Goal: Browse casually: Explore the website without a specific task or goal

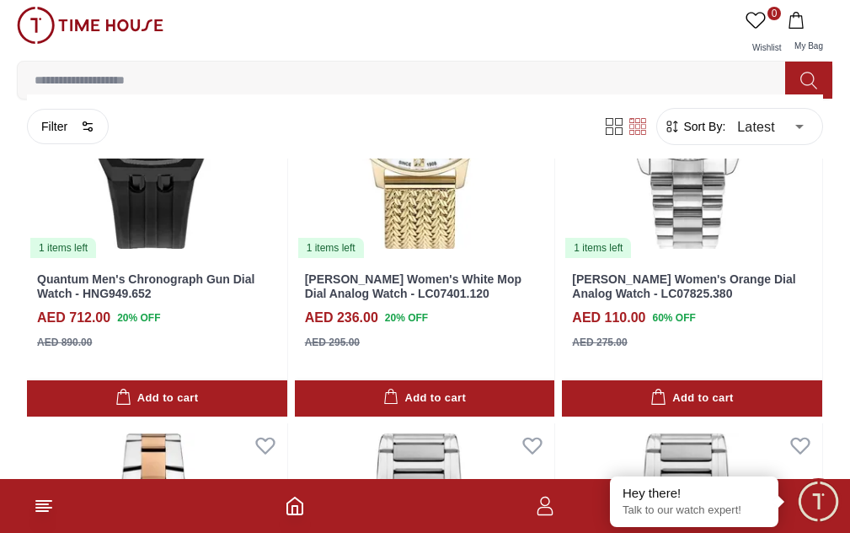
scroll to position [1432, 0]
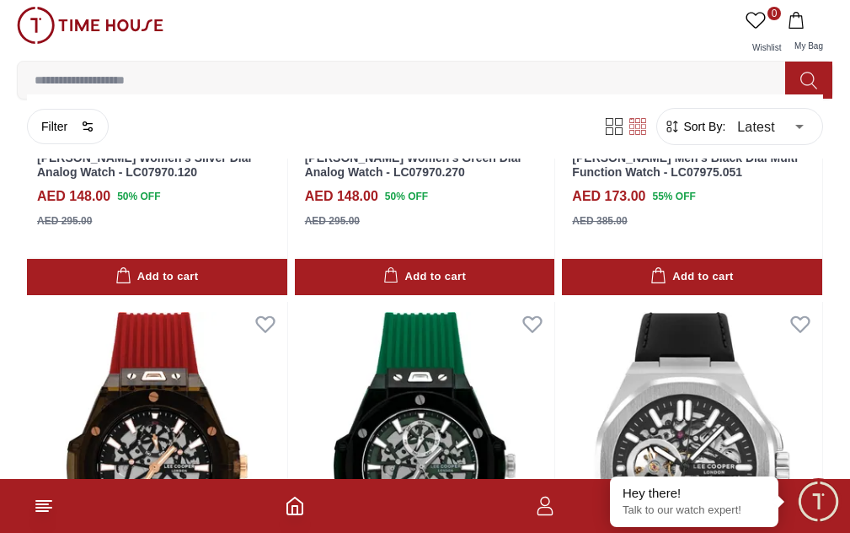
scroll to position [2876, 0]
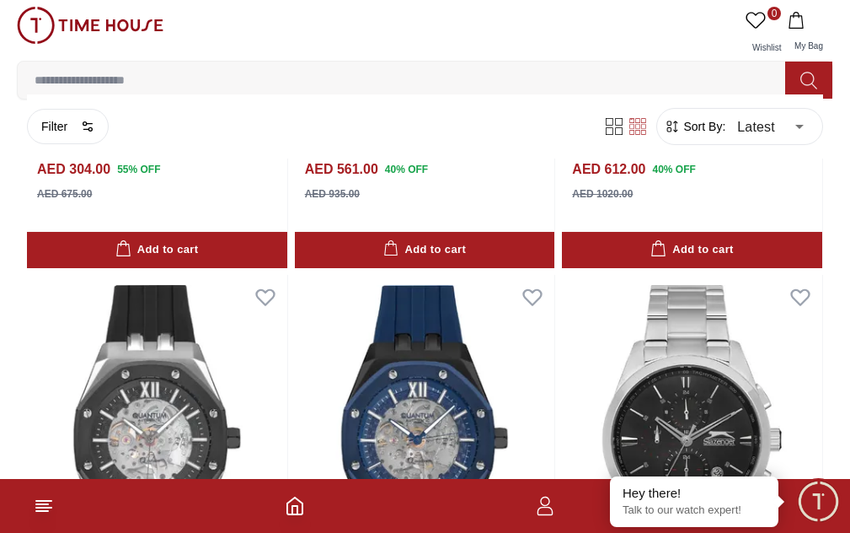
scroll to position [4129, 0]
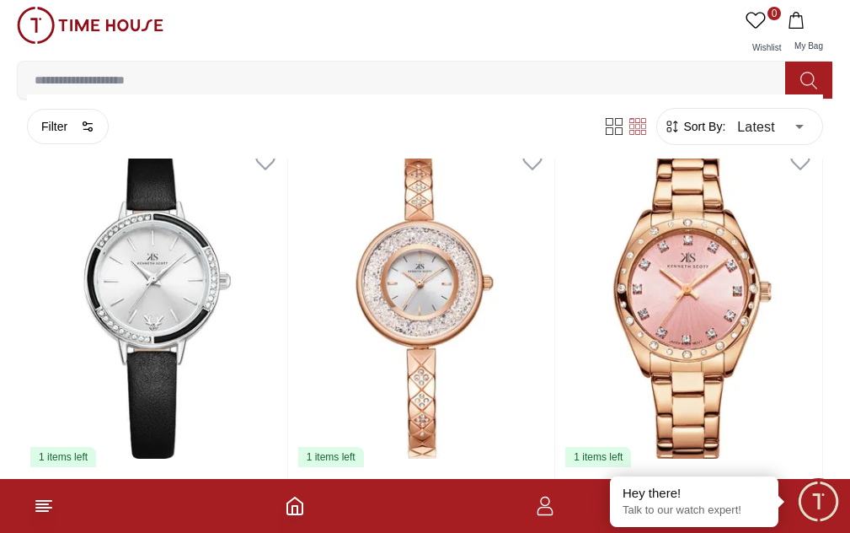
scroll to position [253, 0]
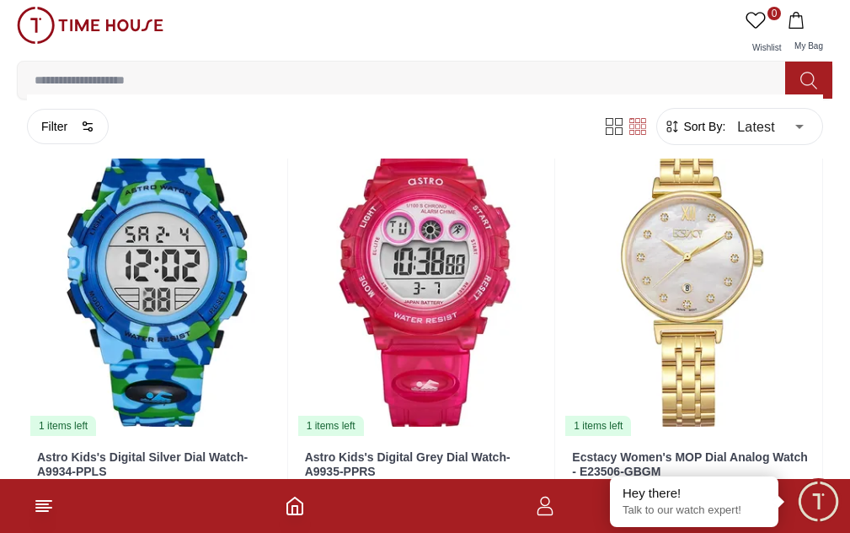
scroll to position [7499, 0]
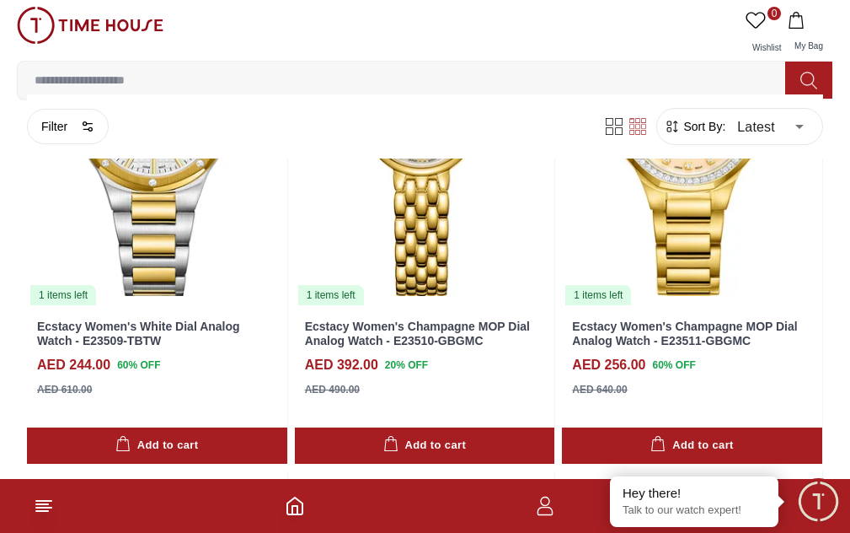
scroll to position [9131, 0]
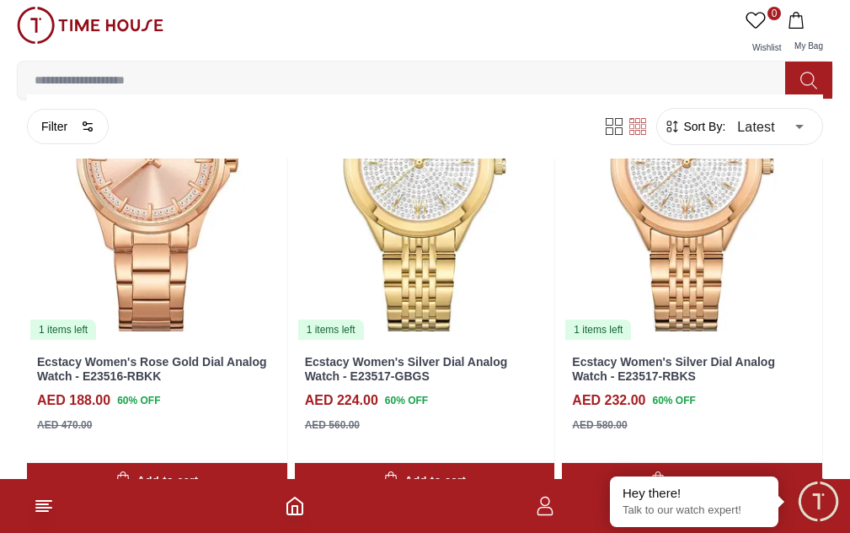
scroll to position [10701, 0]
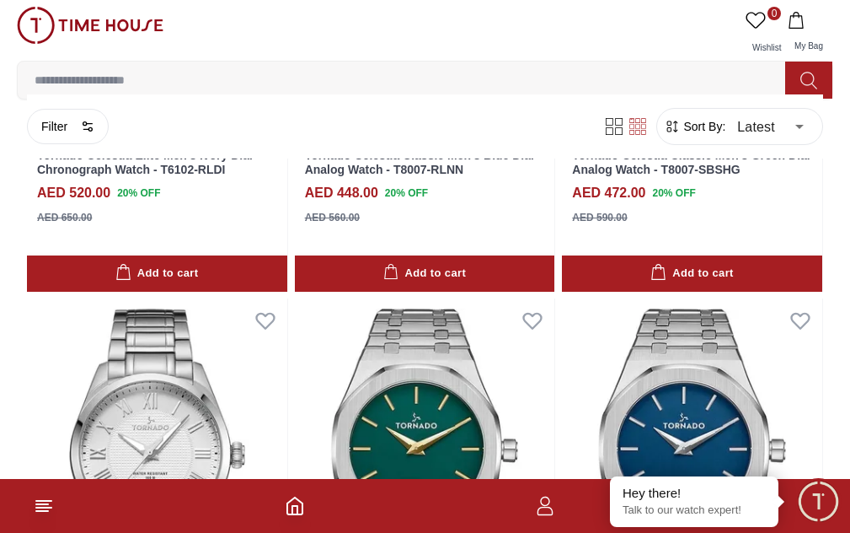
scroll to position [13763, 0]
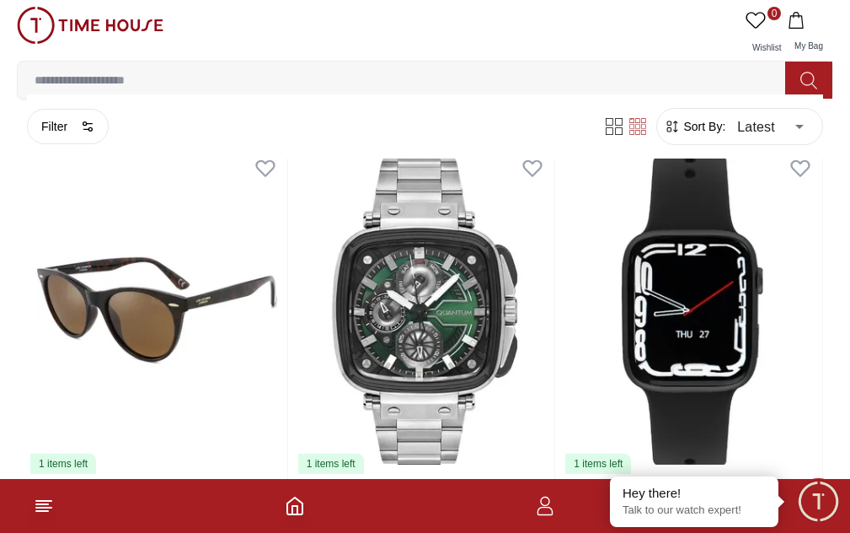
scroll to position [15337, 0]
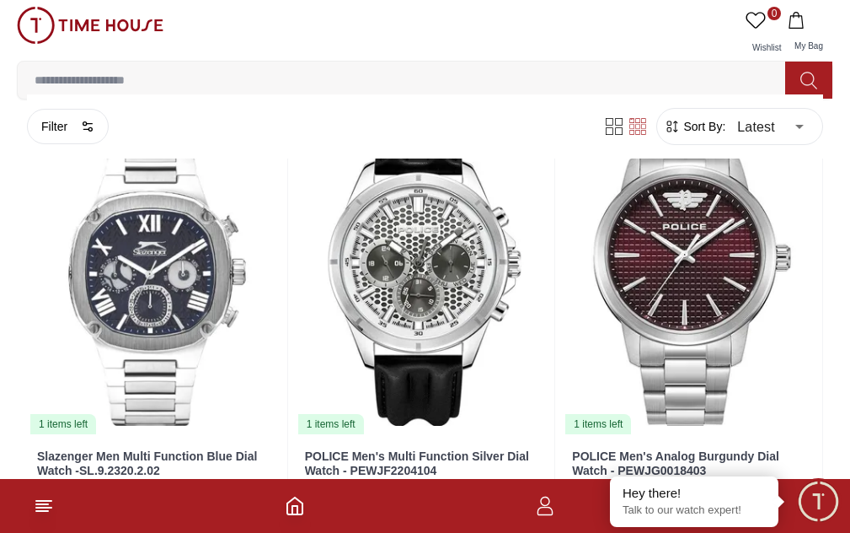
scroll to position [16907, 0]
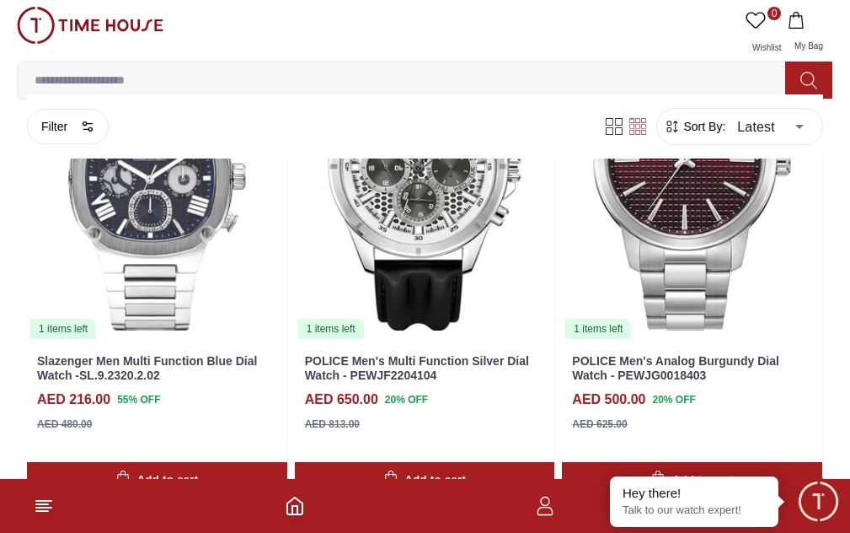
scroll to position [17190, 0]
